Goal: Information Seeking & Learning: Learn about a topic

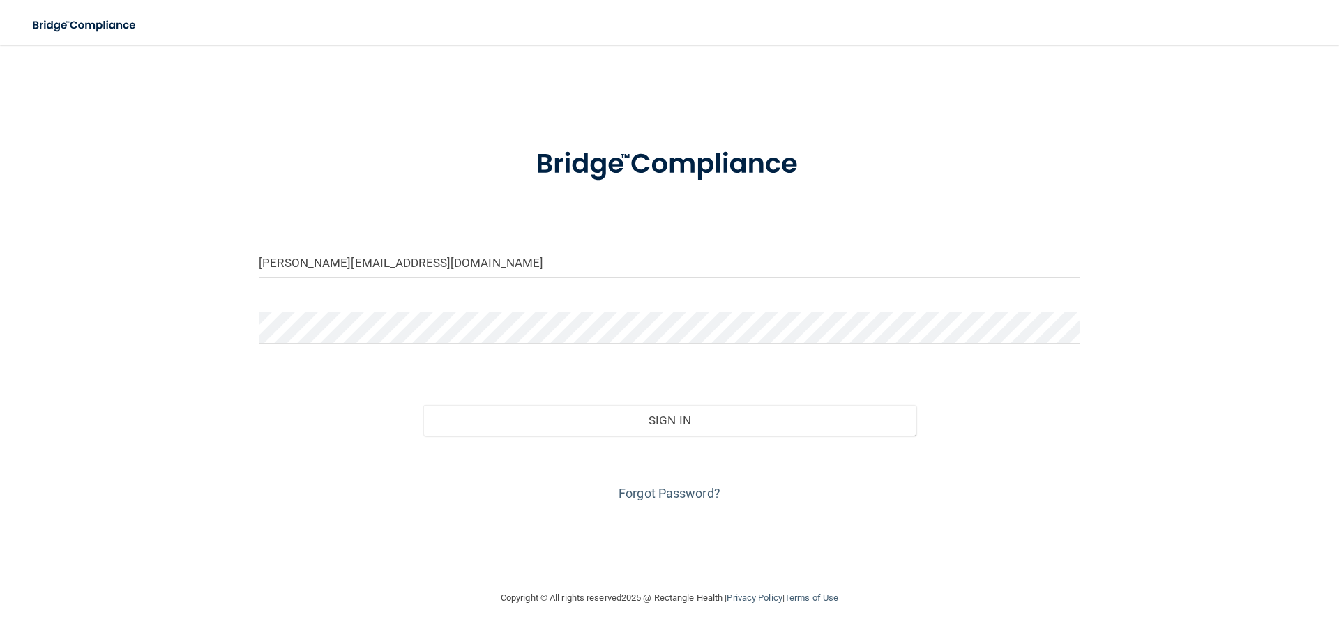
type input "[PERSON_NAME][EMAIL_ADDRESS][DOMAIN_NAME]"
click at [336, 307] on form "[PERSON_NAME][EMAIL_ADDRESS][DOMAIN_NAME] Invalid email/password. You don't hav…" at bounding box center [669, 316] width 821 height 376
click at [423, 405] on button "Sign In" at bounding box center [669, 420] width 493 height 31
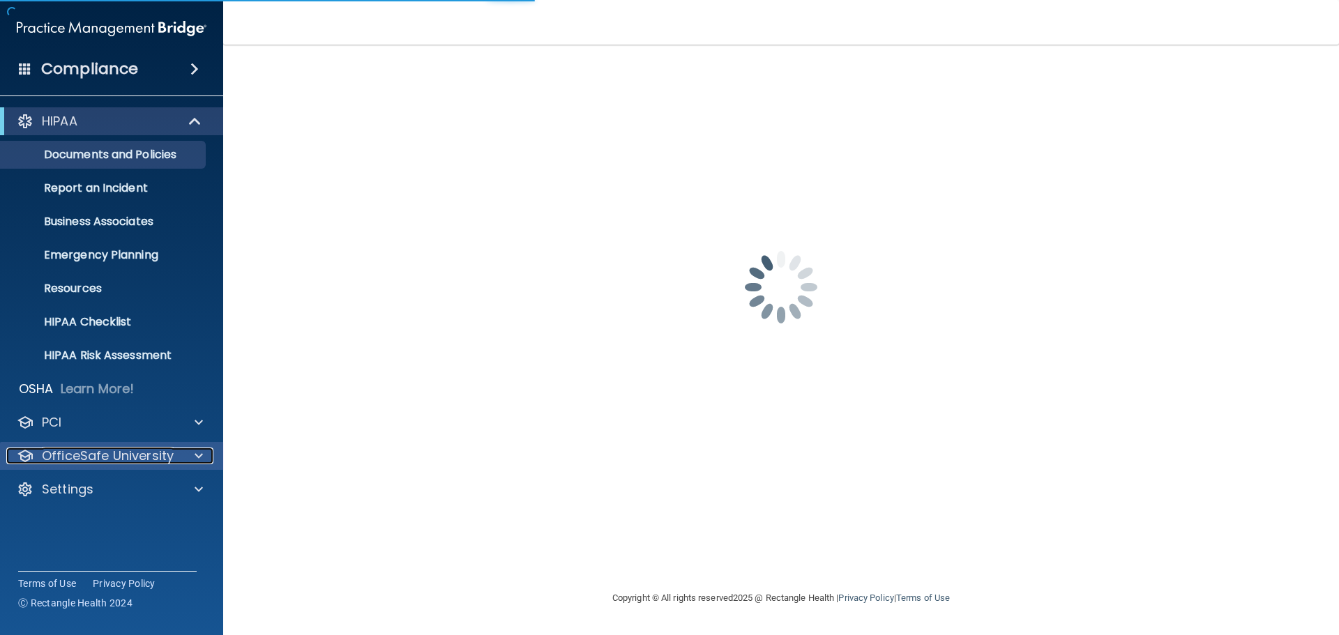
click at [92, 457] on p "OfficeSafe University" at bounding box center [108, 456] width 132 height 17
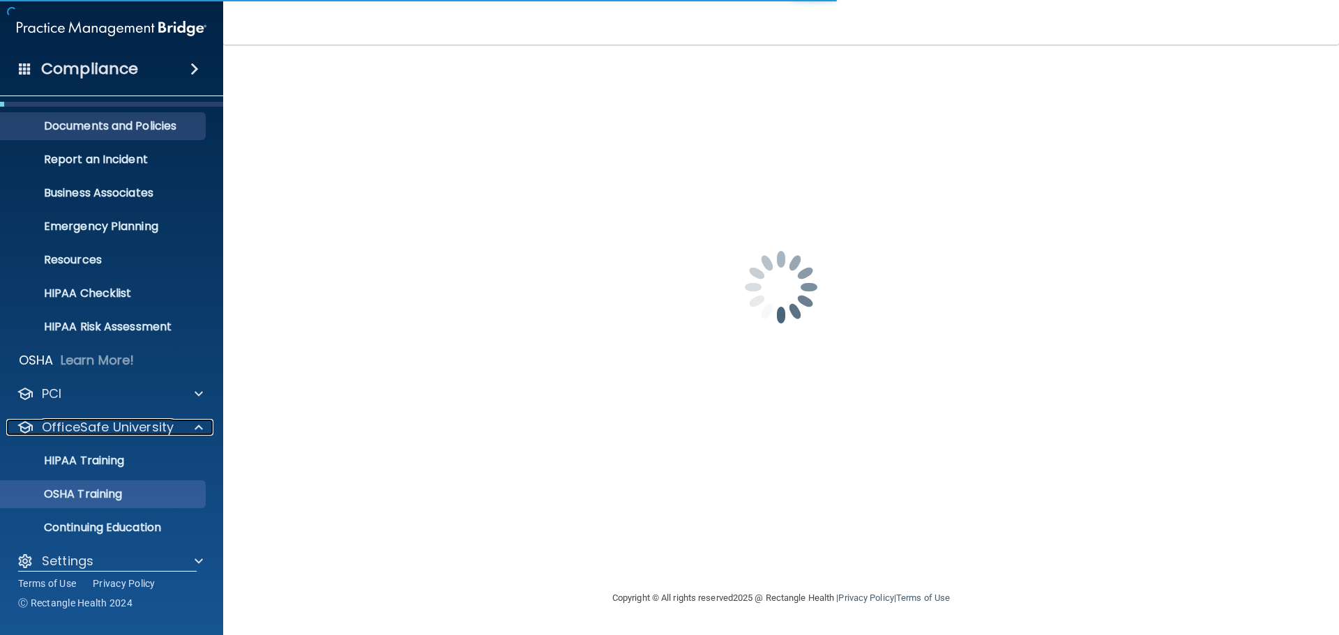
scroll to position [44, 0]
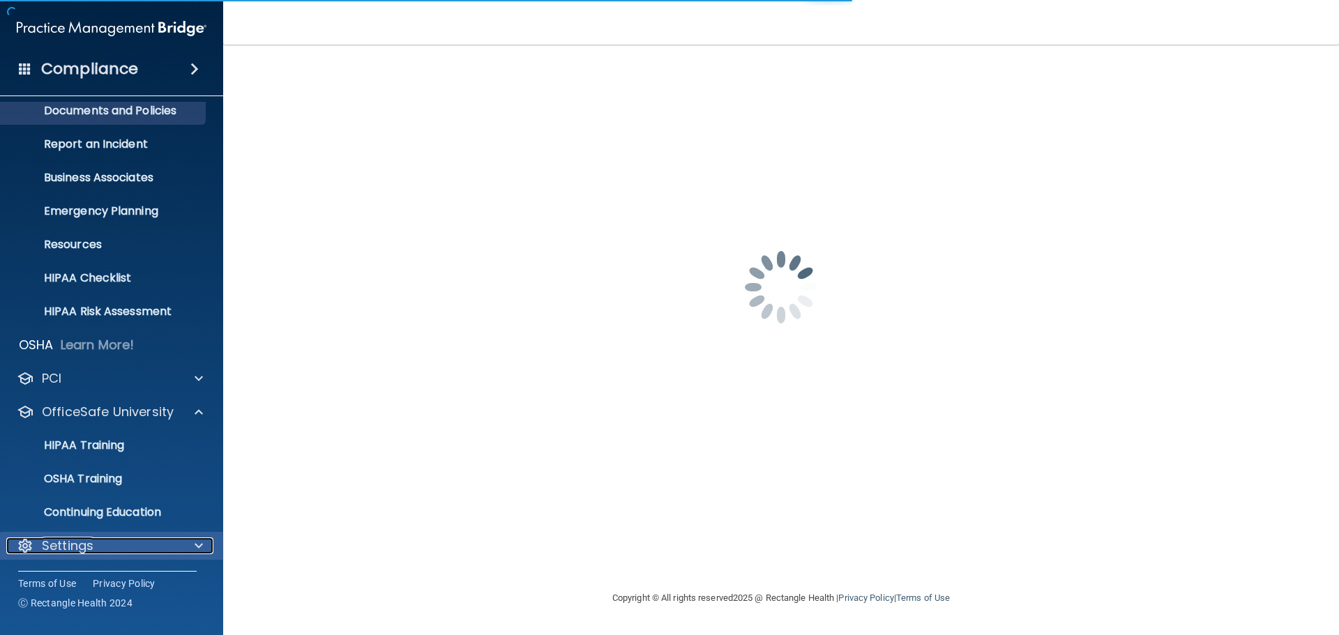
click at [72, 544] on p "Settings" at bounding box center [68, 546] width 52 height 17
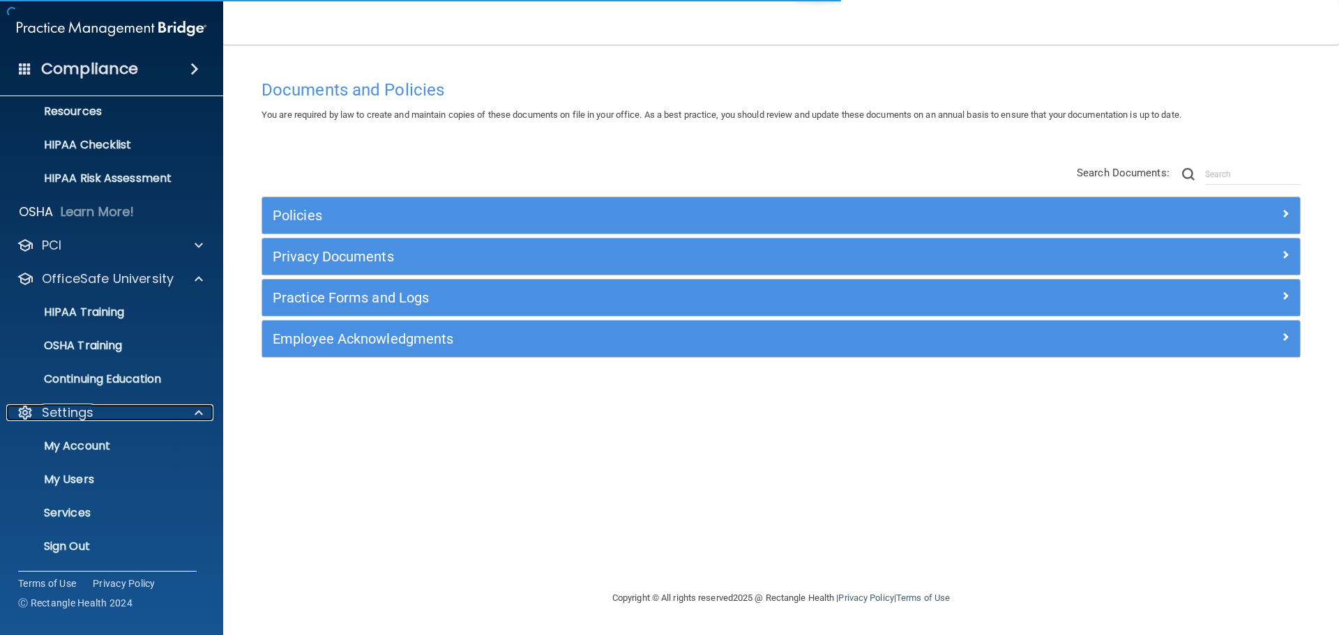
scroll to position [178, 0]
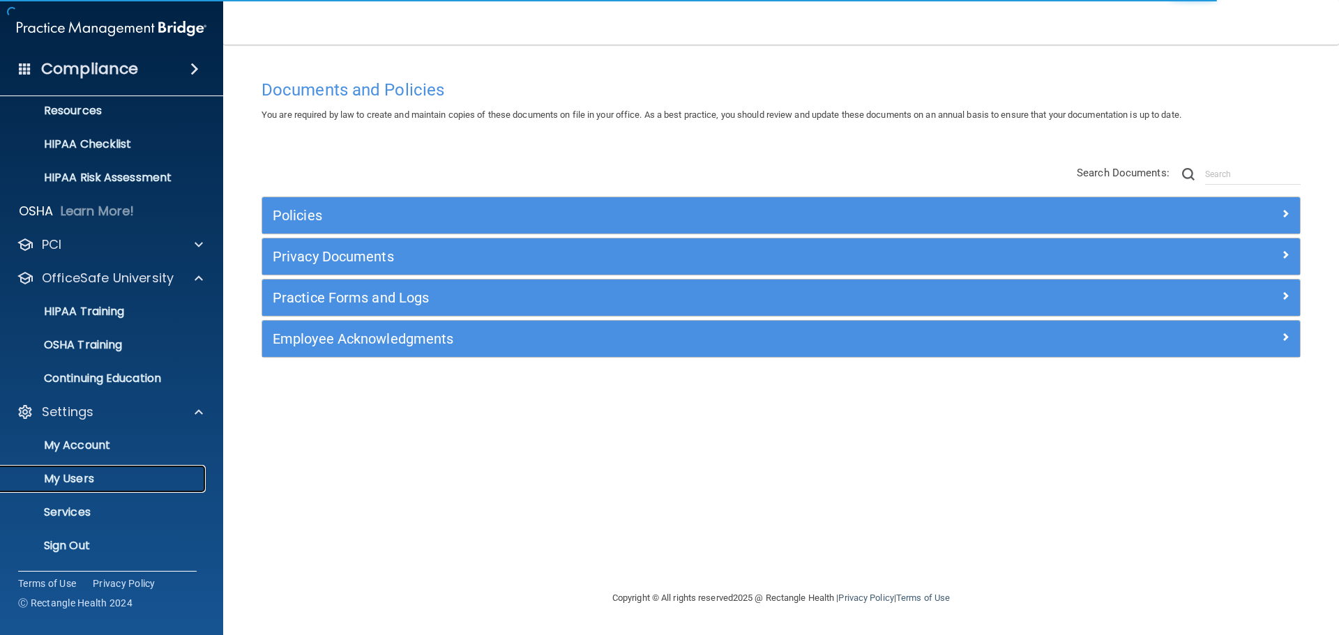
click at [72, 472] on p "My Users" at bounding box center [104, 479] width 190 height 14
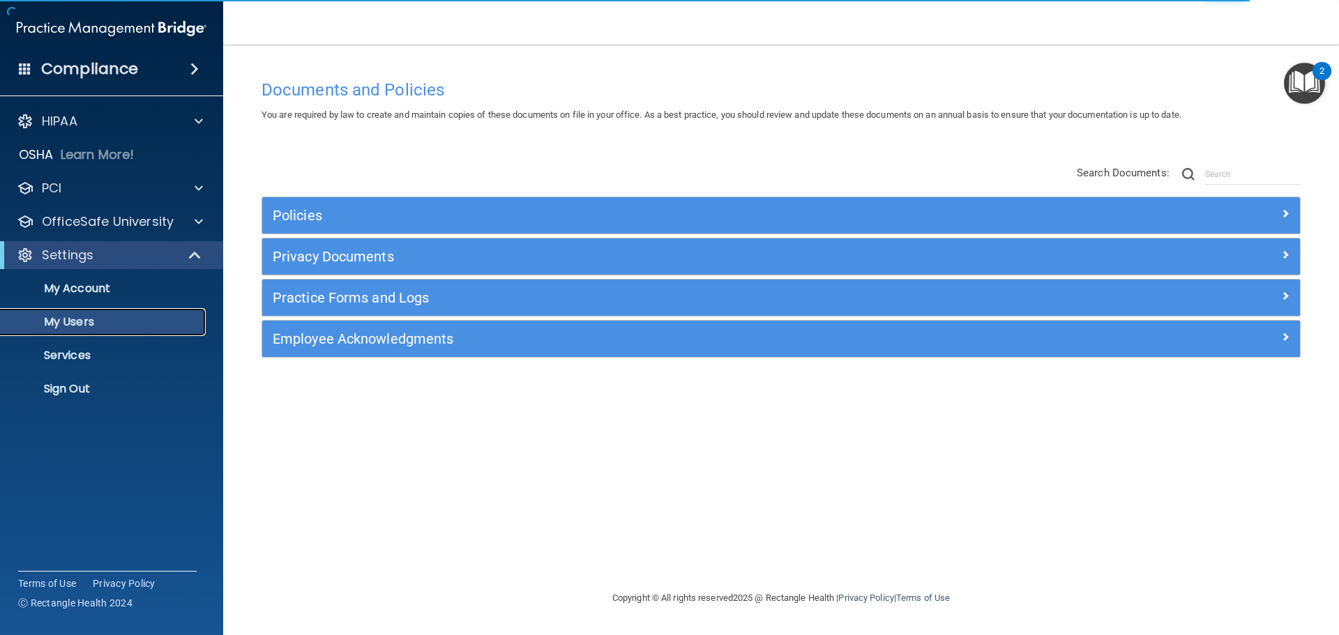
select select "20"
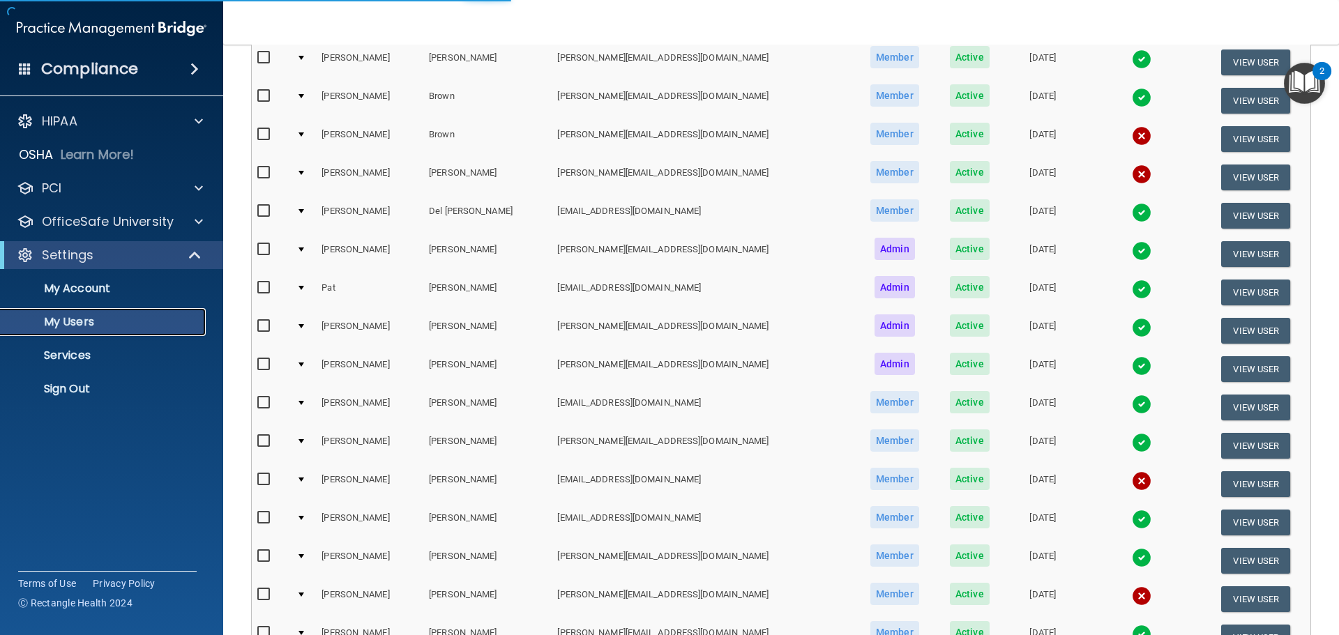
scroll to position [209, 0]
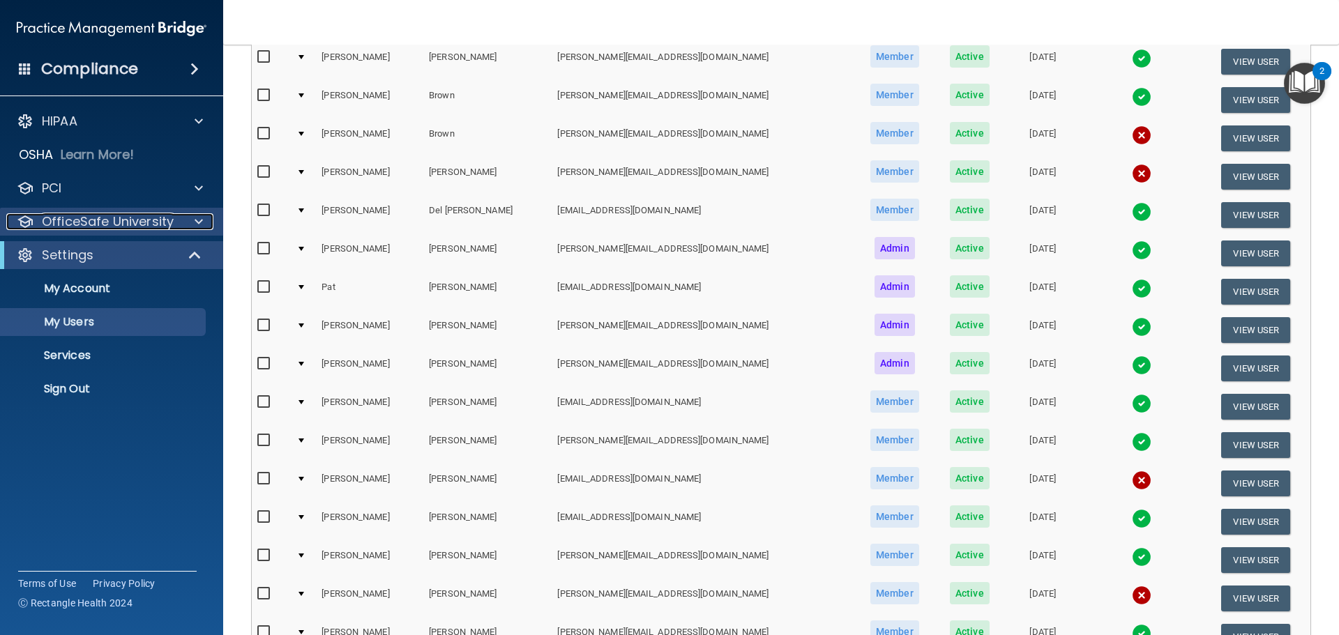
click at [81, 216] on p "OfficeSafe University" at bounding box center [108, 221] width 132 height 17
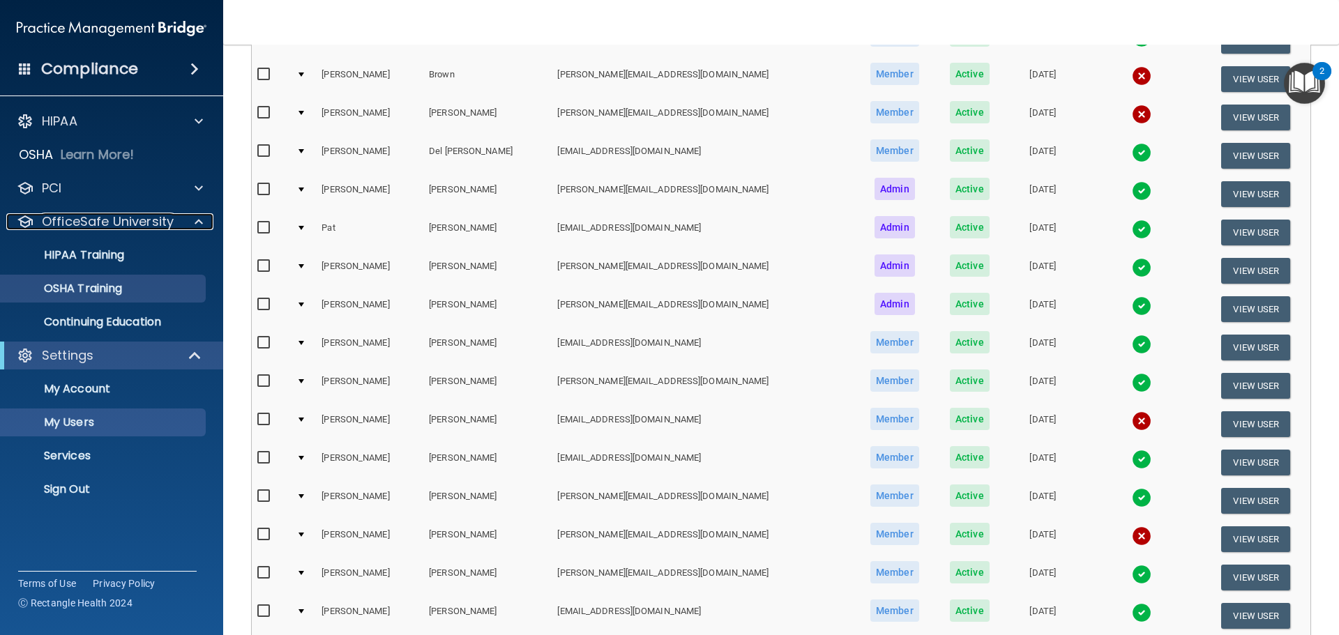
scroll to position [240, 0]
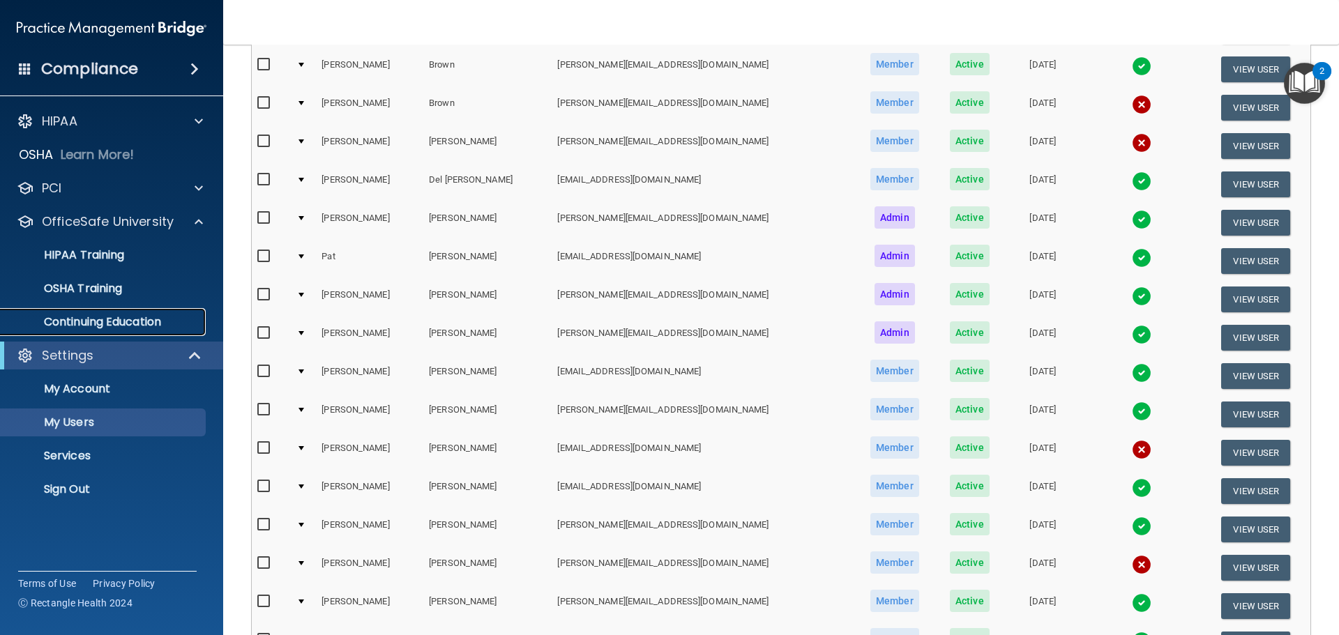
click at [86, 317] on p "Continuing Education" at bounding box center [104, 322] width 190 height 14
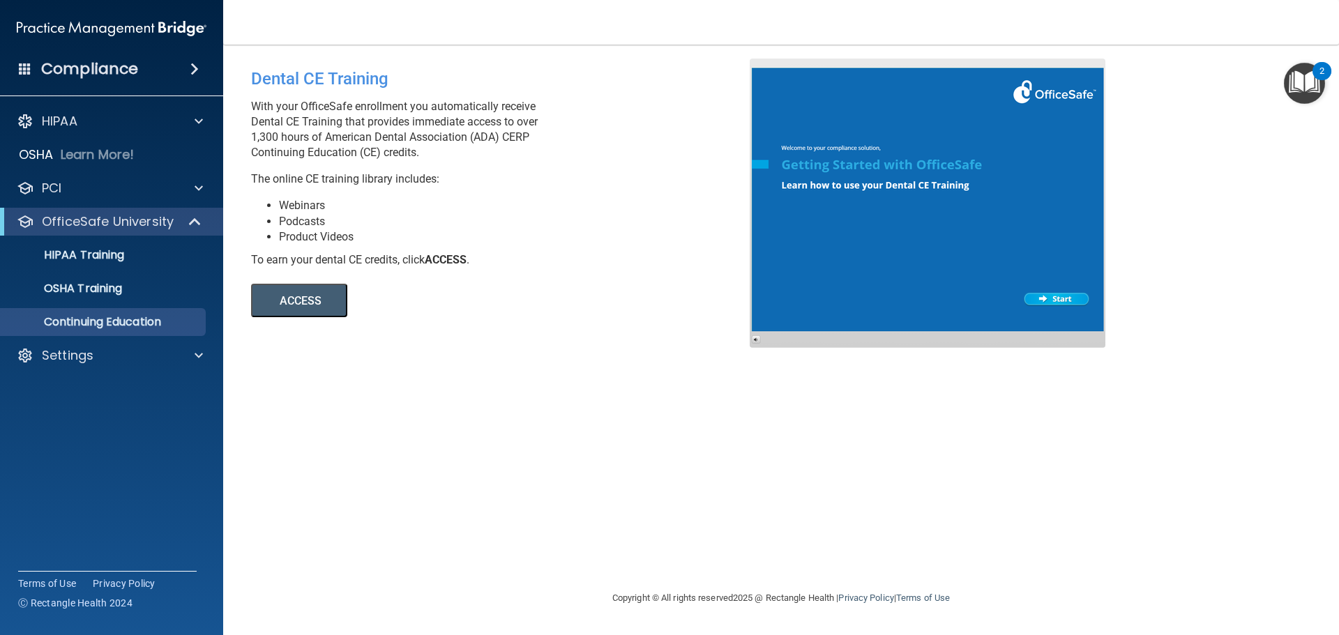
click at [68, 370] on div "HIPAA Documents and Policies Report an Incident Business Associates Emergency P…" at bounding box center [112, 241] width 224 height 279
click at [76, 356] on p "Settings" at bounding box center [68, 355] width 52 height 17
click at [82, 489] on p "Sign Out" at bounding box center [104, 489] width 190 height 14
